Goal: Navigation & Orientation: Find specific page/section

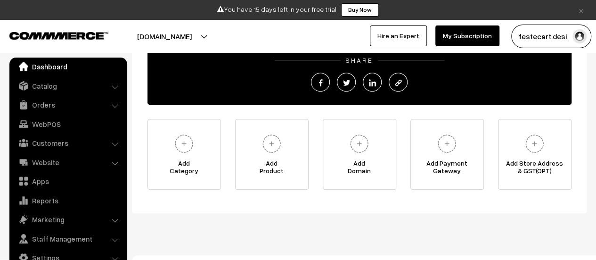
scroll to position [174, 0]
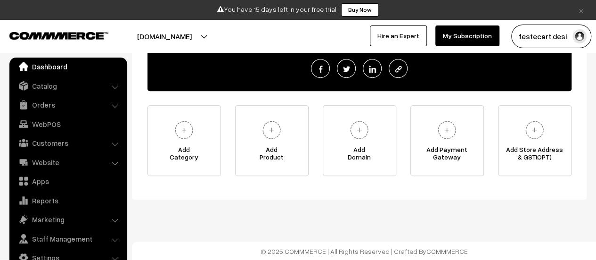
click at [584, 10] on link "×" at bounding box center [581, 9] width 13 height 11
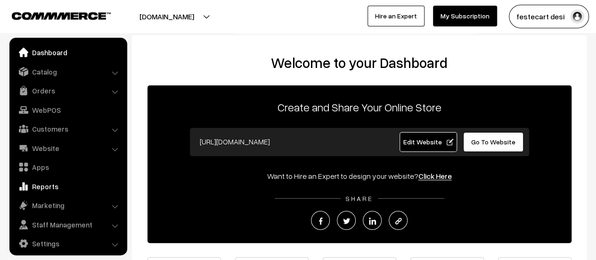
scroll to position [0, 0]
click at [114, 79] on link "Catalog" at bounding box center [68, 72] width 112 height 17
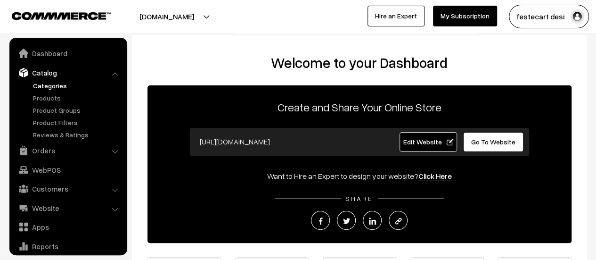
click at [63, 89] on link "Categories" at bounding box center [77, 86] width 93 height 10
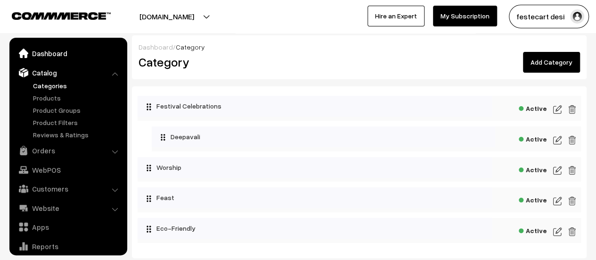
click at [70, 52] on link "Dashboard" at bounding box center [68, 53] width 112 height 17
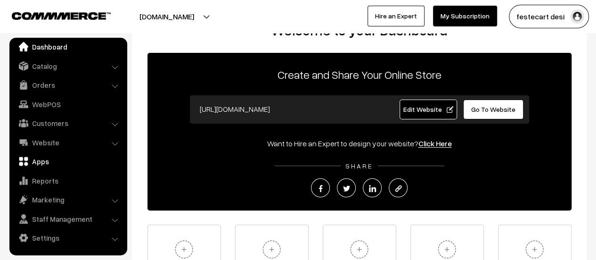
scroll to position [47, 0]
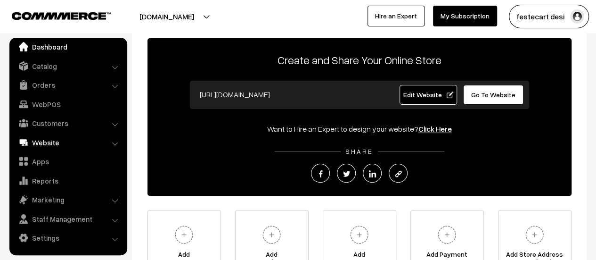
click at [118, 142] on link "Website" at bounding box center [68, 142] width 112 height 17
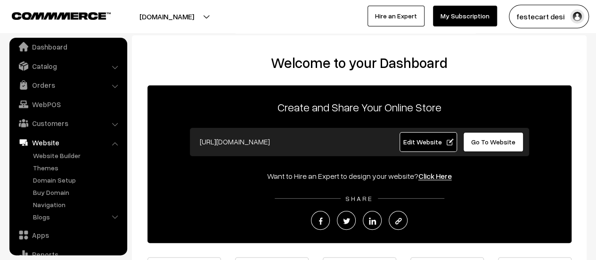
scroll to position [0, 0]
click at [421, 148] on link "Edit Website" at bounding box center [427, 142] width 57 height 20
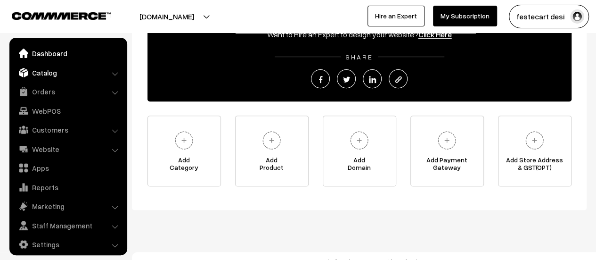
click at [115, 78] on link "Catalog" at bounding box center [68, 72] width 112 height 17
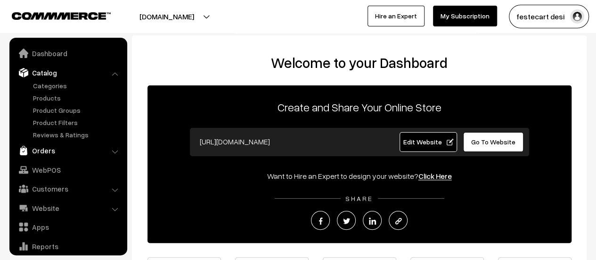
click at [47, 154] on link "Orders" at bounding box center [68, 150] width 112 height 17
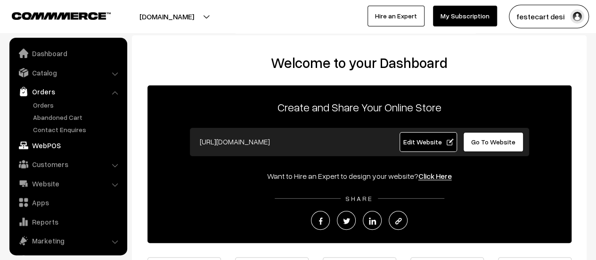
click at [51, 145] on link "WebPOS" at bounding box center [68, 145] width 112 height 17
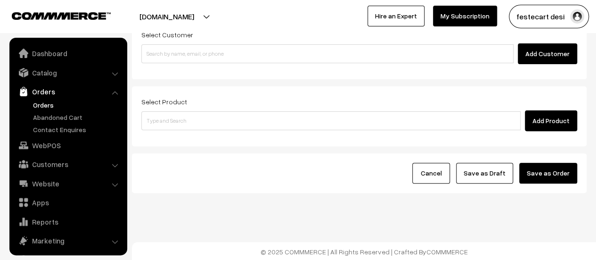
click at [114, 87] on link "Orders" at bounding box center [68, 91] width 112 height 17
click at [117, 74] on li "Catalog Categories" at bounding box center [68, 72] width 113 height 17
click at [116, 94] on li "Orders Orders" at bounding box center [68, 108] width 113 height 51
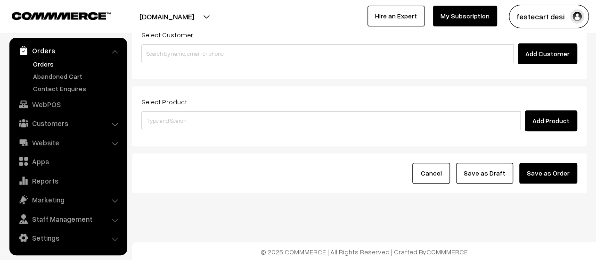
click at [571, 16] on img "button" at bounding box center [577, 16] width 14 height 14
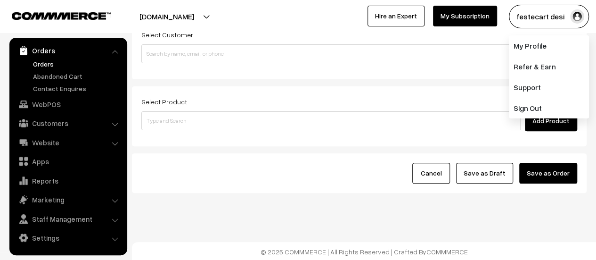
click at [571, 16] on img "button" at bounding box center [577, 16] width 14 height 14
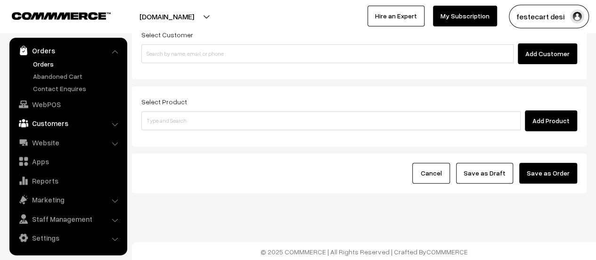
click at [112, 119] on link "Customers" at bounding box center [68, 122] width 112 height 17
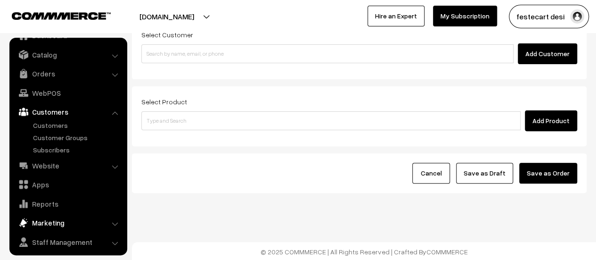
scroll to position [0, 0]
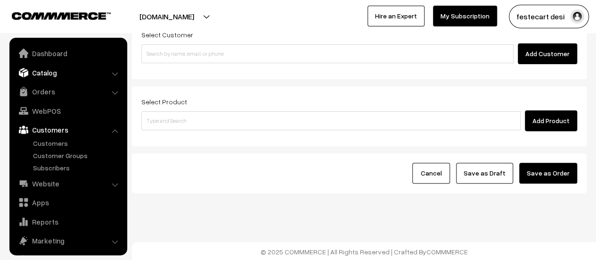
click at [121, 71] on link "Catalog" at bounding box center [68, 72] width 112 height 17
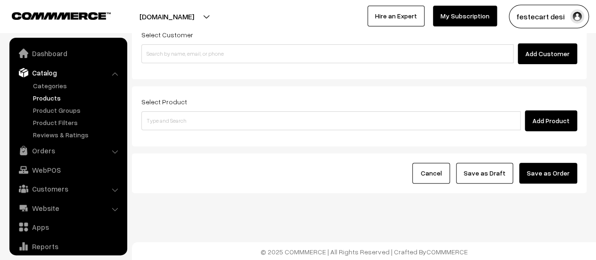
click at [57, 97] on link "Products" at bounding box center [77, 98] width 93 height 10
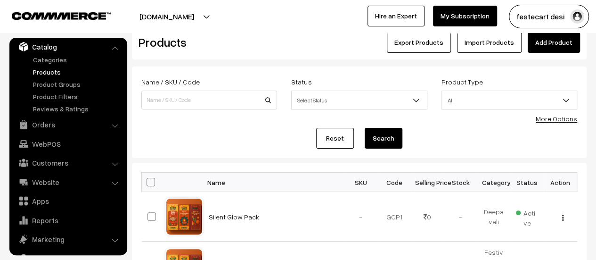
scroll to position [8, 0]
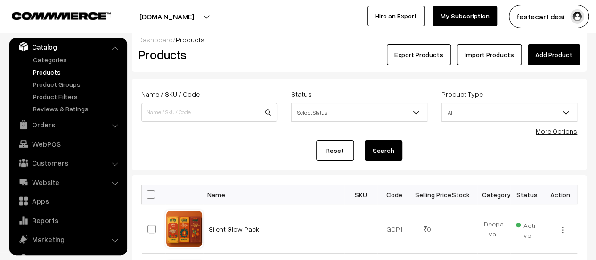
click at [542, 58] on link "Add Product" at bounding box center [554, 54] width 52 height 21
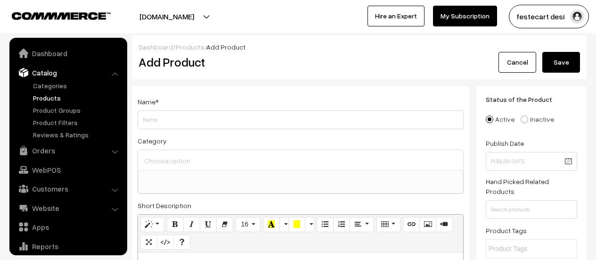
select select
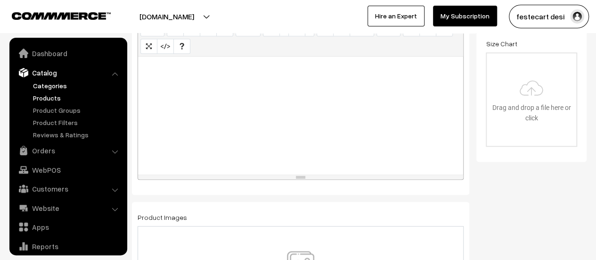
click at [49, 88] on link "Categories" at bounding box center [77, 86] width 93 height 10
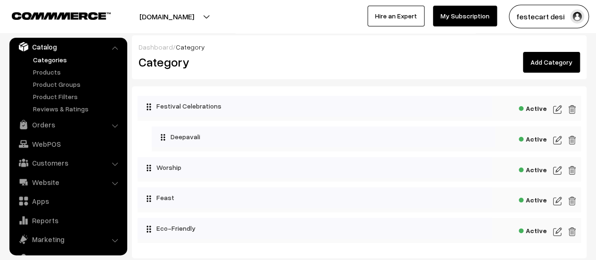
click at [201, 15] on button "[DOMAIN_NAME]" at bounding box center [166, 17] width 121 height 24
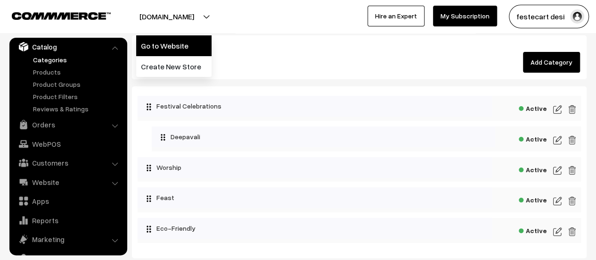
click at [176, 43] on link "Go to Website" at bounding box center [173, 45] width 75 height 21
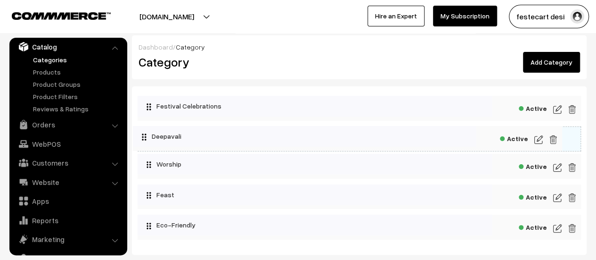
drag, startPoint x: 178, startPoint y: 135, endPoint x: 159, endPoint y: 135, distance: 18.8
drag, startPoint x: 173, startPoint y: 140, endPoint x: 207, endPoint y: 139, distance: 33.9
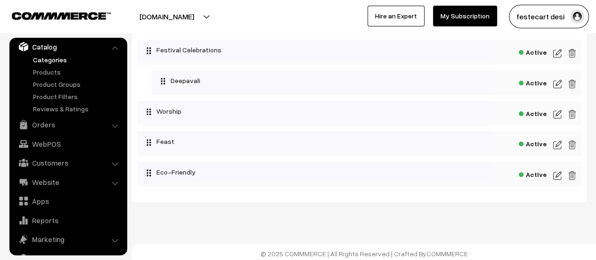
scroll to position [59, 0]
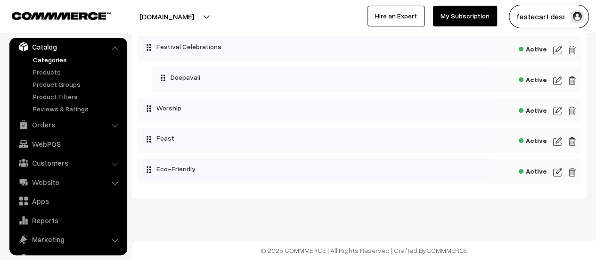
click at [555, 79] on img at bounding box center [557, 80] width 8 height 11
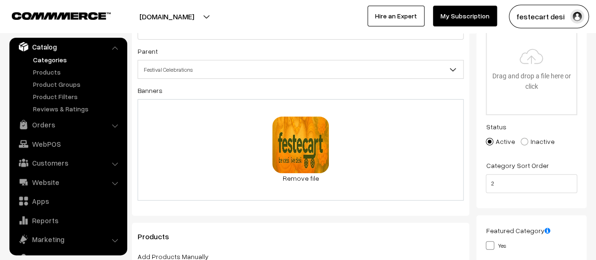
scroll to position [94, 0]
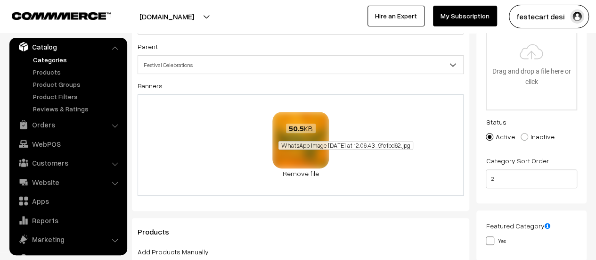
click at [291, 150] on div "WhatsApp Image 2025-08-28 at 12.06.43_9fc1bd62.jpg" at bounding box center [300, 145] width 44 height 9
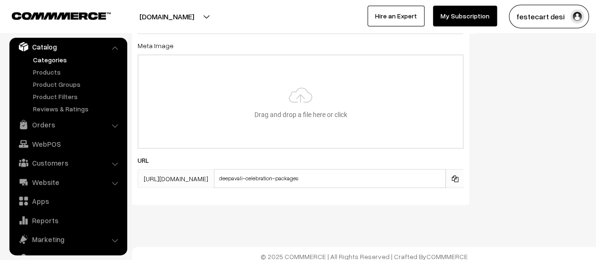
scroll to position [582, 0]
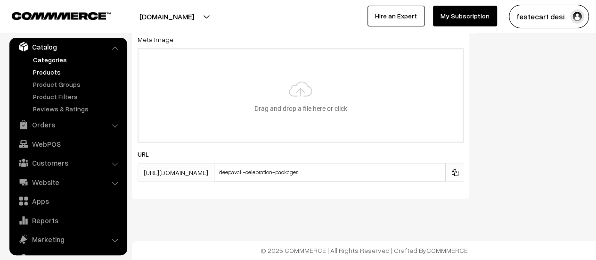
click at [51, 67] on link "Products" at bounding box center [77, 72] width 93 height 10
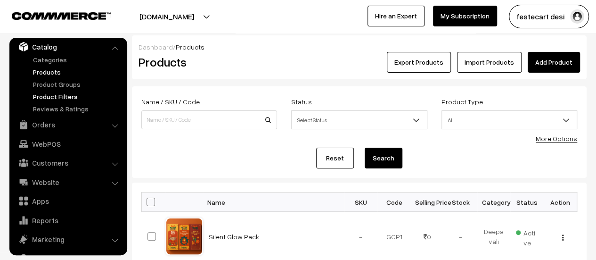
click at [69, 98] on link "Product Filters" at bounding box center [77, 96] width 93 height 10
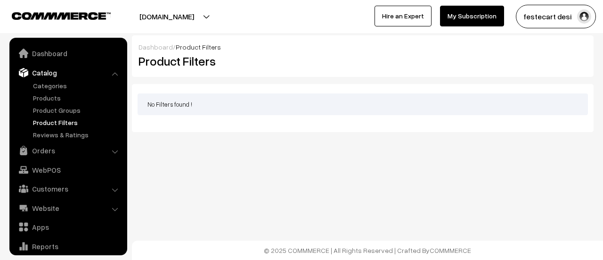
scroll to position [26, 0]
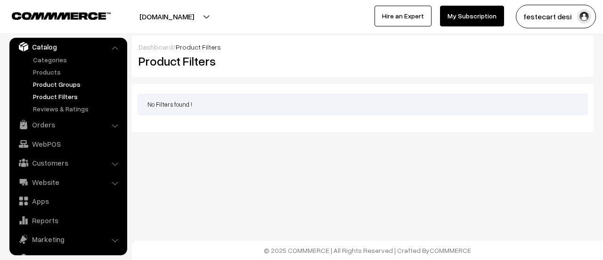
click at [59, 83] on link "Product Groups" at bounding box center [77, 84] width 93 height 10
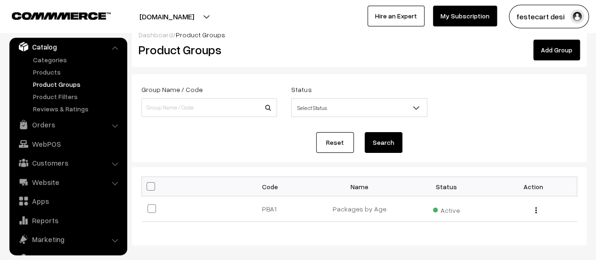
scroll to position [58, 0]
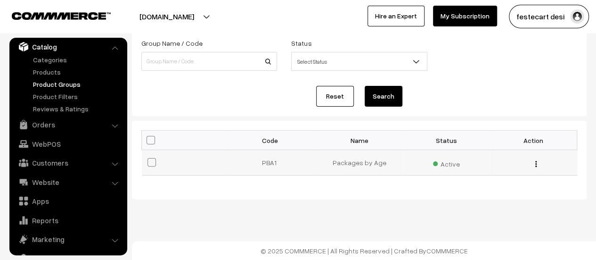
click at [268, 160] on td "PBA1" at bounding box center [271, 162] width 87 height 25
click at [531, 165] on div "Edit Delete" at bounding box center [534, 162] width 76 height 10
click at [535, 163] on img "button" at bounding box center [535, 164] width 1 height 6
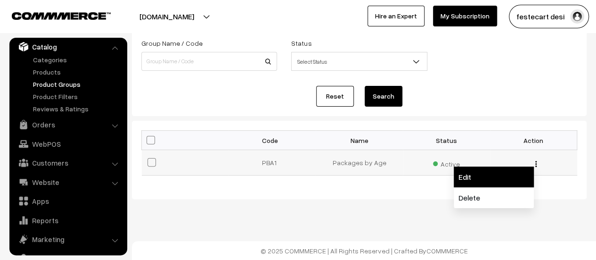
click at [498, 173] on link "Edit" at bounding box center [494, 176] width 80 height 21
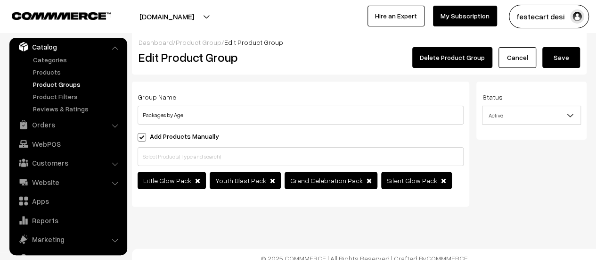
scroll to position [20, 0]
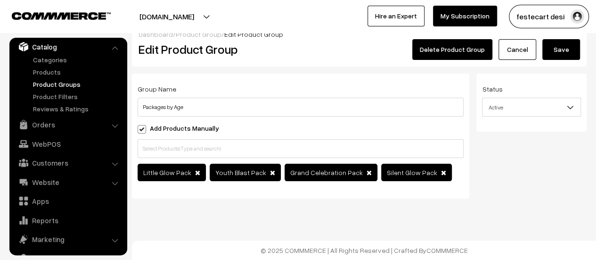
click at [172, 168] on span "Little Glow Pack" at bounding box center [167, 172] width 49 height 8
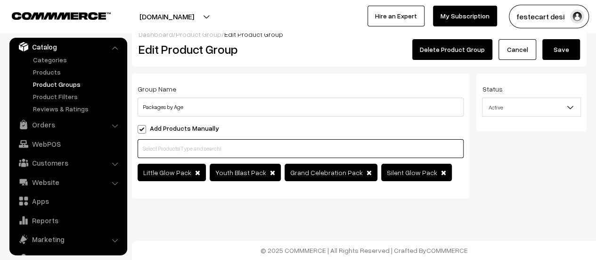
click at [167, 139] on input "text" at bounding box center [301, 148] width 326 height 19
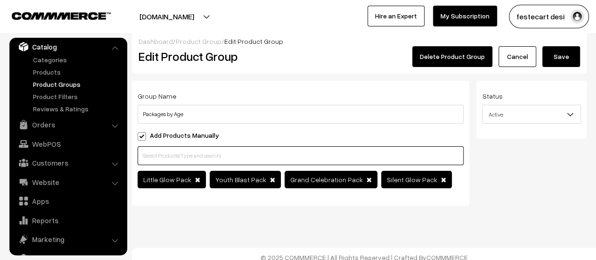
scroll to position [0, 0]
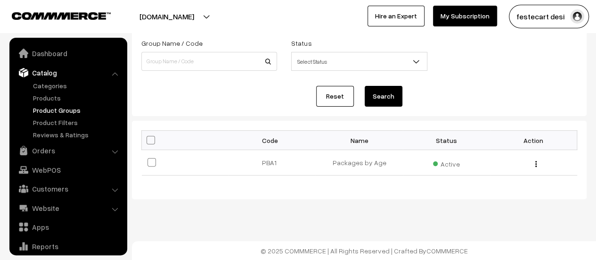
scroll to position [26, 0]
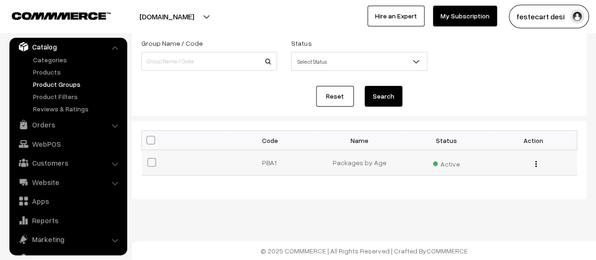
click at [152, 159] on span at bounding box center [151, 162] width 8 height 8
click at [149, 159] on input "checkbox" at bounding box center [146, 156] width 6 height 6
checkbox input "true"
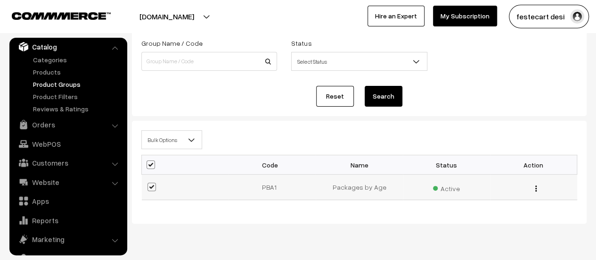
click at [538, 193] on td "Edit Delete" at bounding box center [533, 186] width 87 height 25
click at [535, 187] on img "button" at bounding box center [535, 188] width 1 height 6
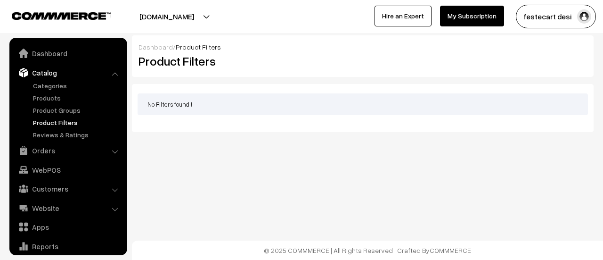
scroll to position [26, 0]
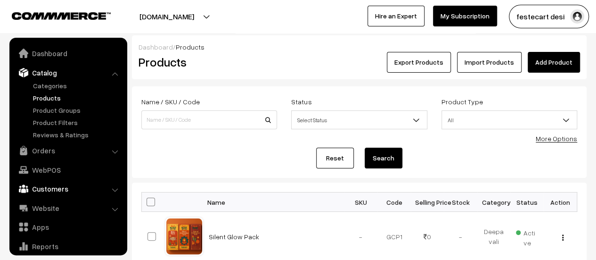
scroll to position [47, 0]
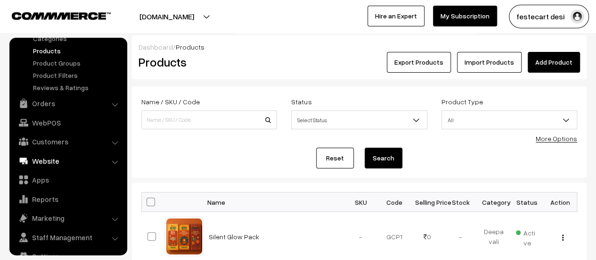
click at [114, 154] on link "Website" at bounding box center [68, 160] width 112 height 17
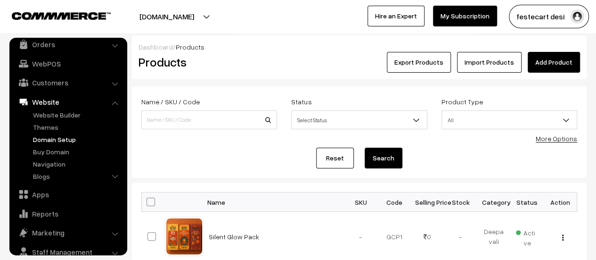
click at [61, 142] on link "Domain Setup" at bounding box center [77, 139] width 93 height 10
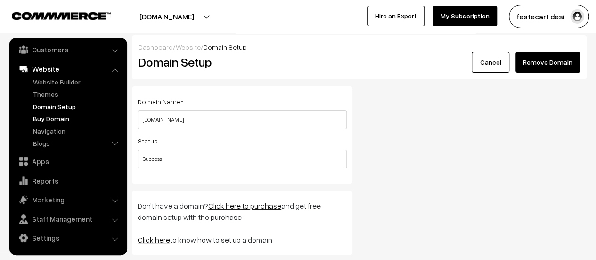
click at [62, 121] on link "Buy Domain" at bounding box center [77, 119] width 93 height 10
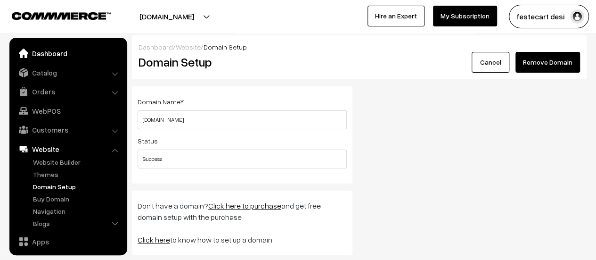
click at [63, 56] on link "Dashboard" at bounding box center [68, 53] width 112 height 17
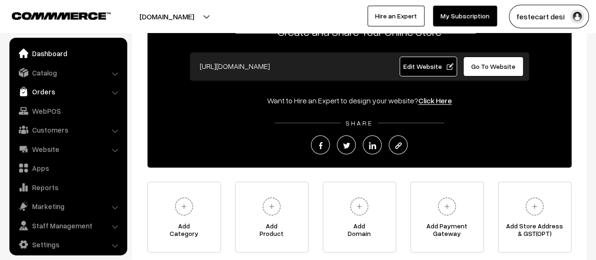
scroll to position [57, 0]
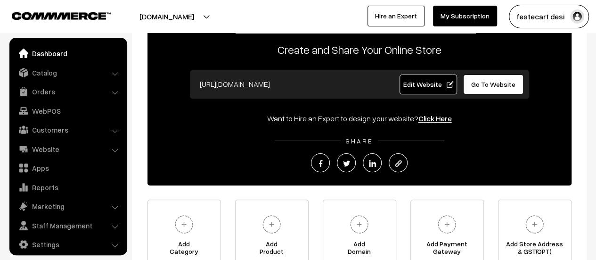
click at [114, 72] on li "Catalog Categories" at bounding box center [68, 72] width 113 height 17
click at [114, 78] on link "Catalog" at bounding box center [68, 72] width 112 height 17
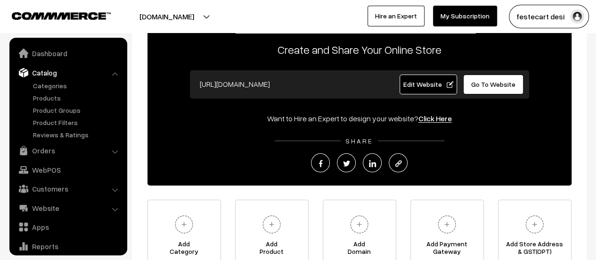
click at [114, 78] on link "Catalog" at bounding box center [68, 72] width 112 height 17
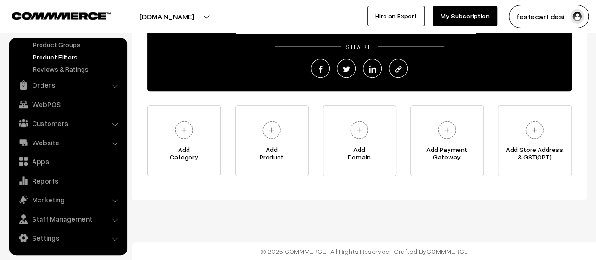
scroll to position [0, 0]
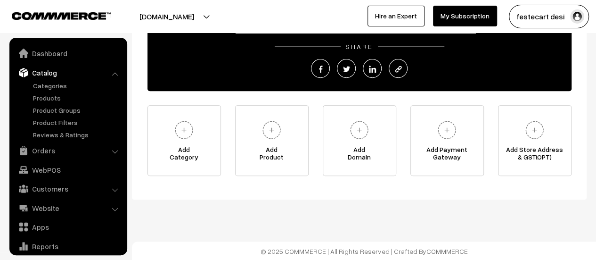
click at [535, 15] on button "festecart desi" at bounding box center [549, 17] width 80 height 24
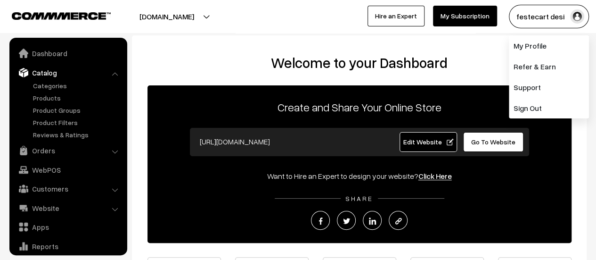
click at [66, 104] on ul "Categories" at bounding box center [68, 110] width 113 height 59
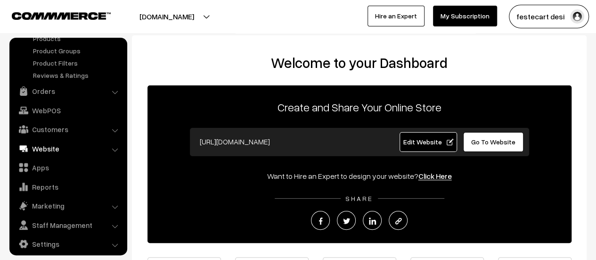
scroll to position [65, 0]
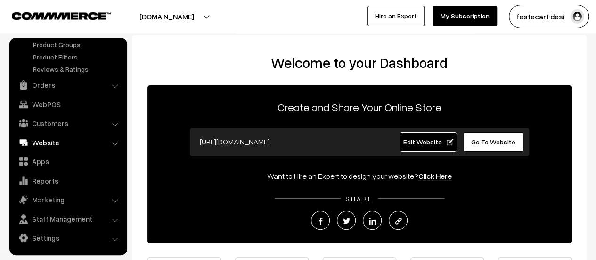
click at [53, 146] on link "Website" at bounding box center [68, 142] width 112 height 17
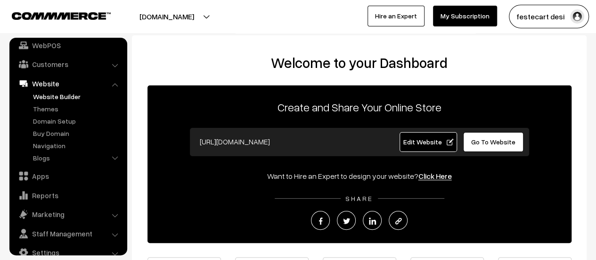
click at [60, 100] on link "Website Builder" at bounding box center [77, 96] width 93 height 10
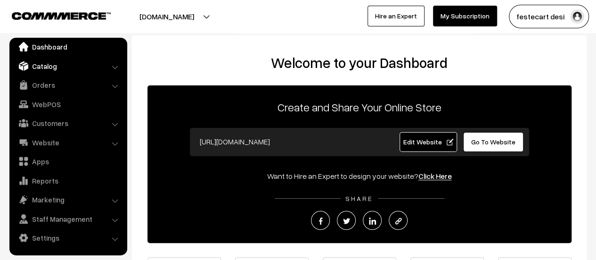
click at [57, 69] on link "Catalog" at bounding box center [68, 65] width 112 height 17
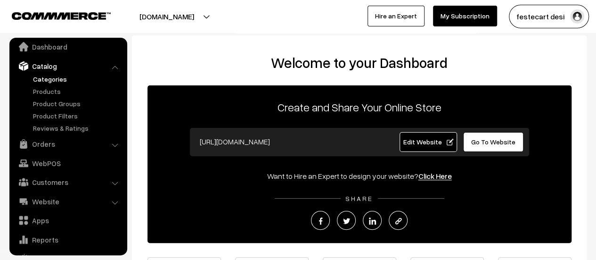
click at [49, 76] on link "Categories" at bounding box center [77, 79] width 93 height 10
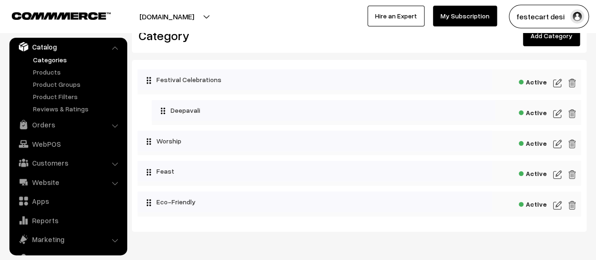
scroll to position [59, 0]
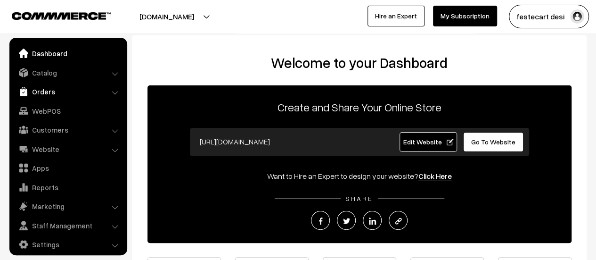
scroll to position [7, 0]
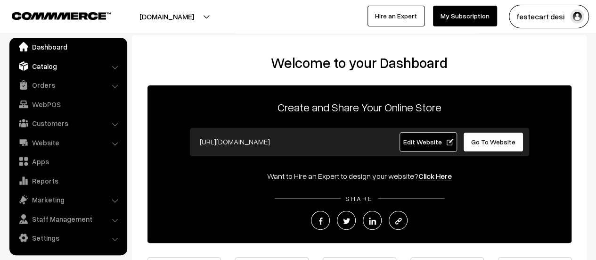
click at [107, 68] on link "Catalog" at bounding box center [68, 65] width 112 height 17
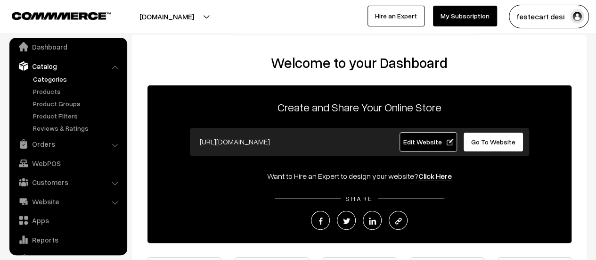
click at [44, 81] on link "Categories" at bounding box center [77, 79] width 93 height 10
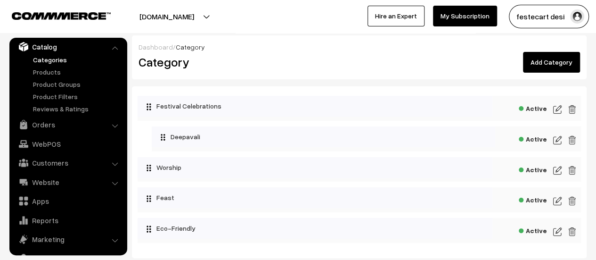
click at [56, 60] on link "Categories" at bounding box center [77, 60] width 93 height 10
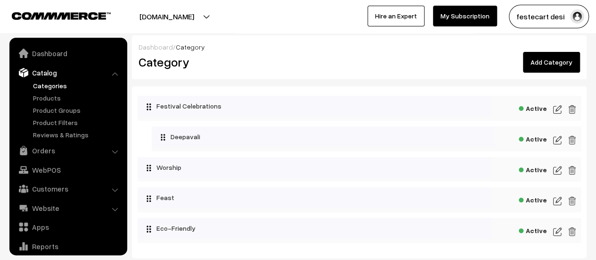
scroll to position [26, 0]
